Goal: Task Accomplishment & Management: Manage account settings

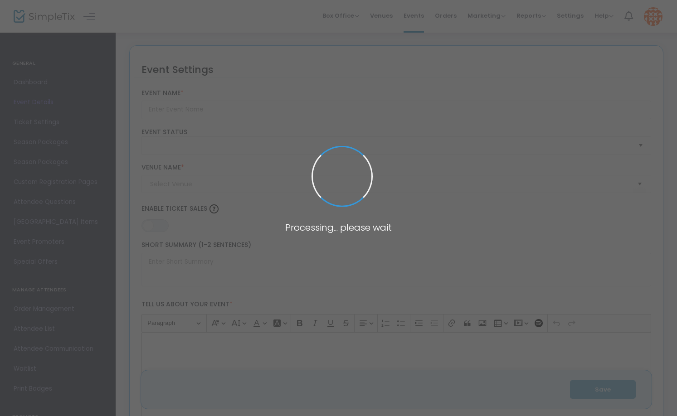
type input "Mudsock King of the Court Classic"
type textarea "The Mudsock King of the Court Classic is a fun and competitive event designed f…"
type input "Register Now"
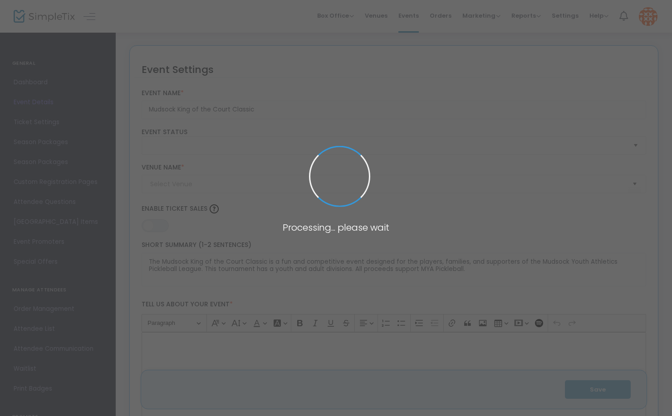
type input "24/7 Dink"
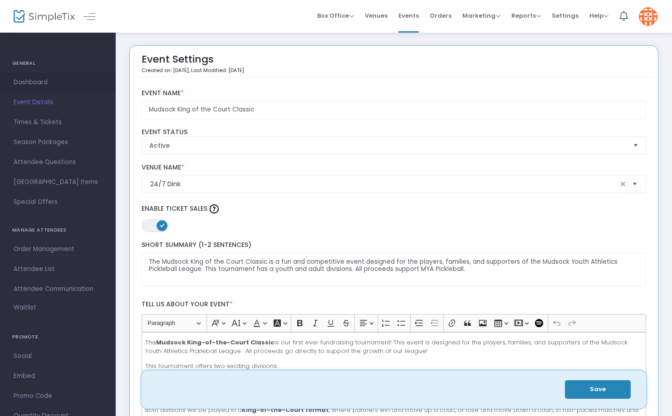
click at [39, 83] on span "Dashboard" at bounding box center [58, 83] width 88 height 12
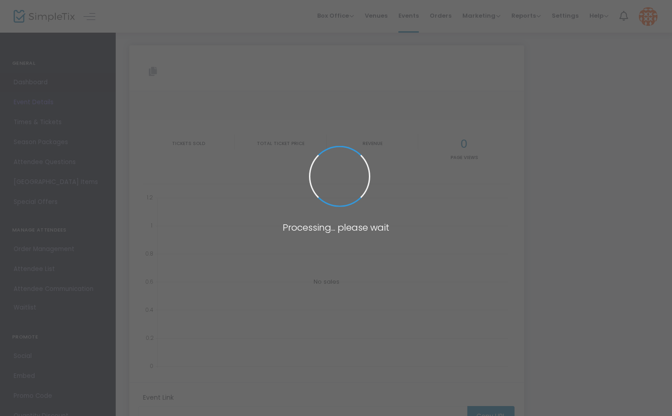
type input "https://www.simpletix.com/e/mudsock-king-of-the-court-classic-tickets-233223"
type input "[URL][DOMAIN_NAME]"
